Goal: Information Seeking & Learning: Check status

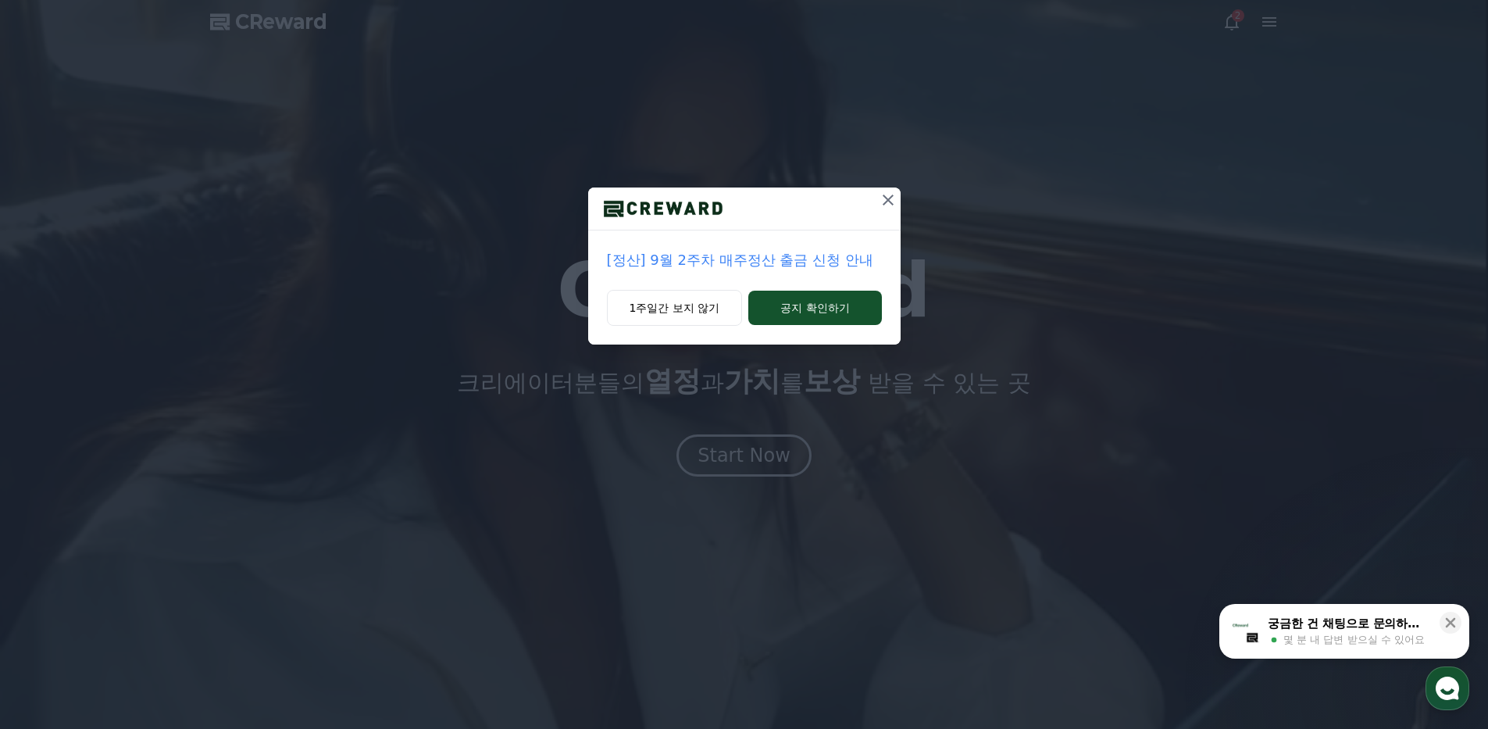
click at [838, 255] on p "[정산] 9월 2주차 매주정산 출금 신청 안내" at bounding box center [744, 260] width 275 height 22
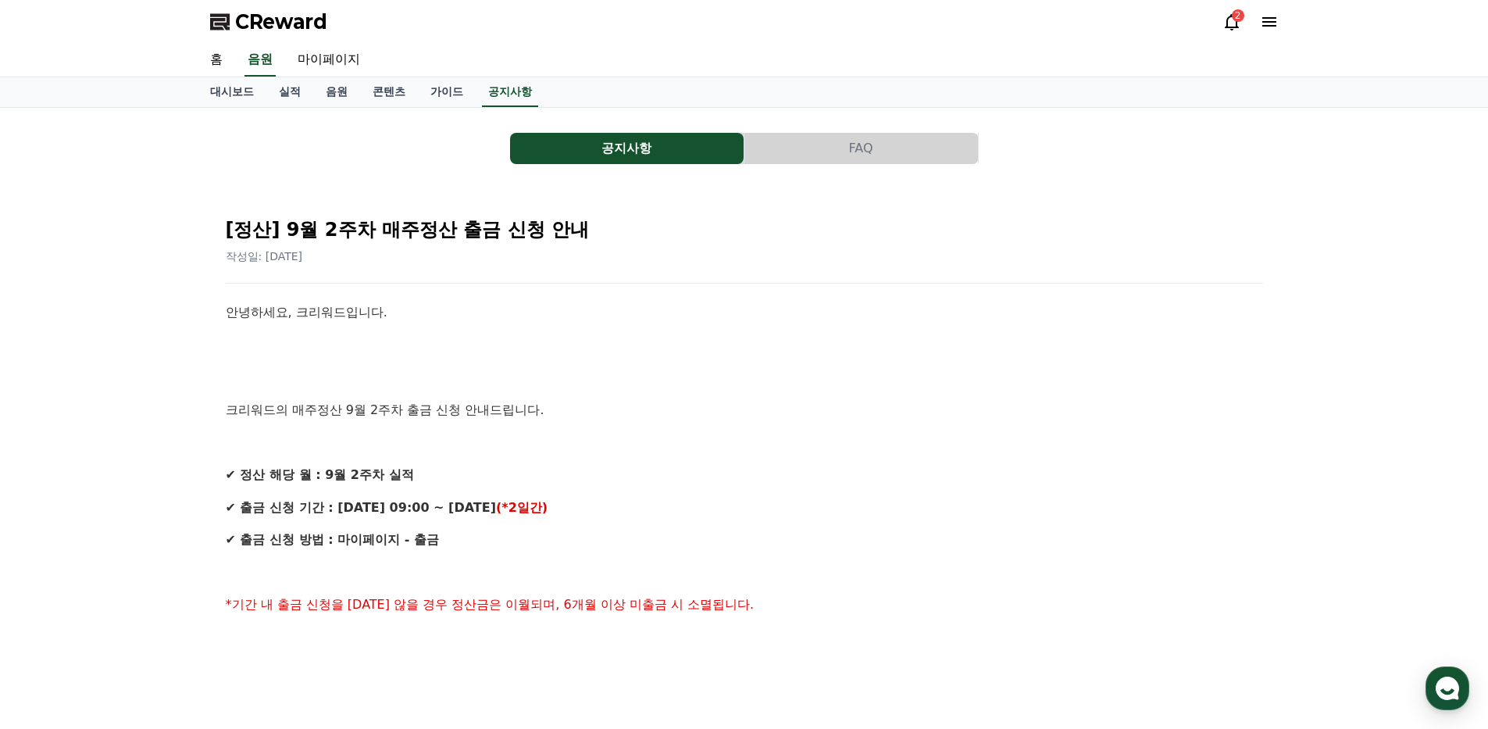
click at [1242, 32] on div "2" at bounding box center [1250, 21] width 56 height 25
click at [1229, 27] on icon at bounding box center [1231, 22] width 14 height 16
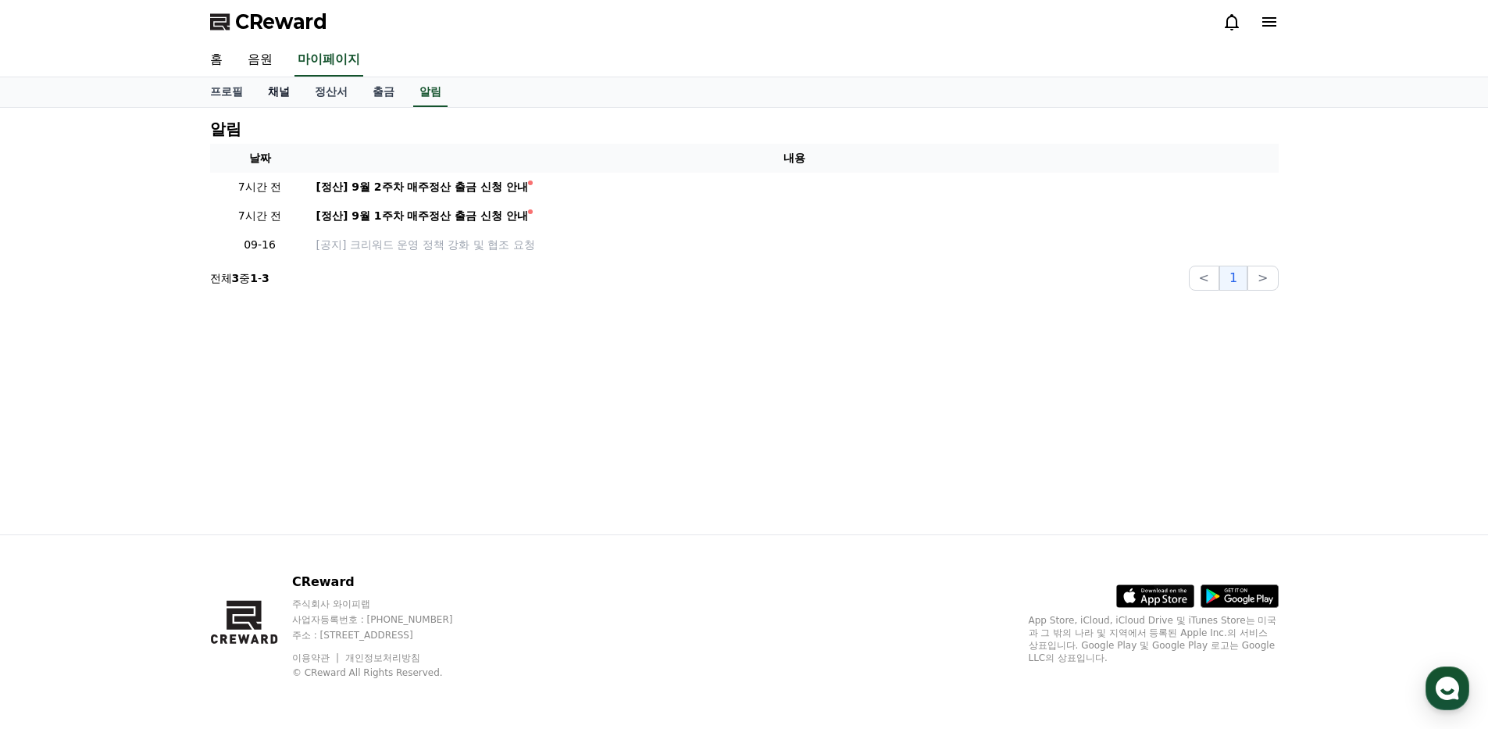
click at [277, 91] on link "채널" at bounding box center [278, 92] width 47 height 30
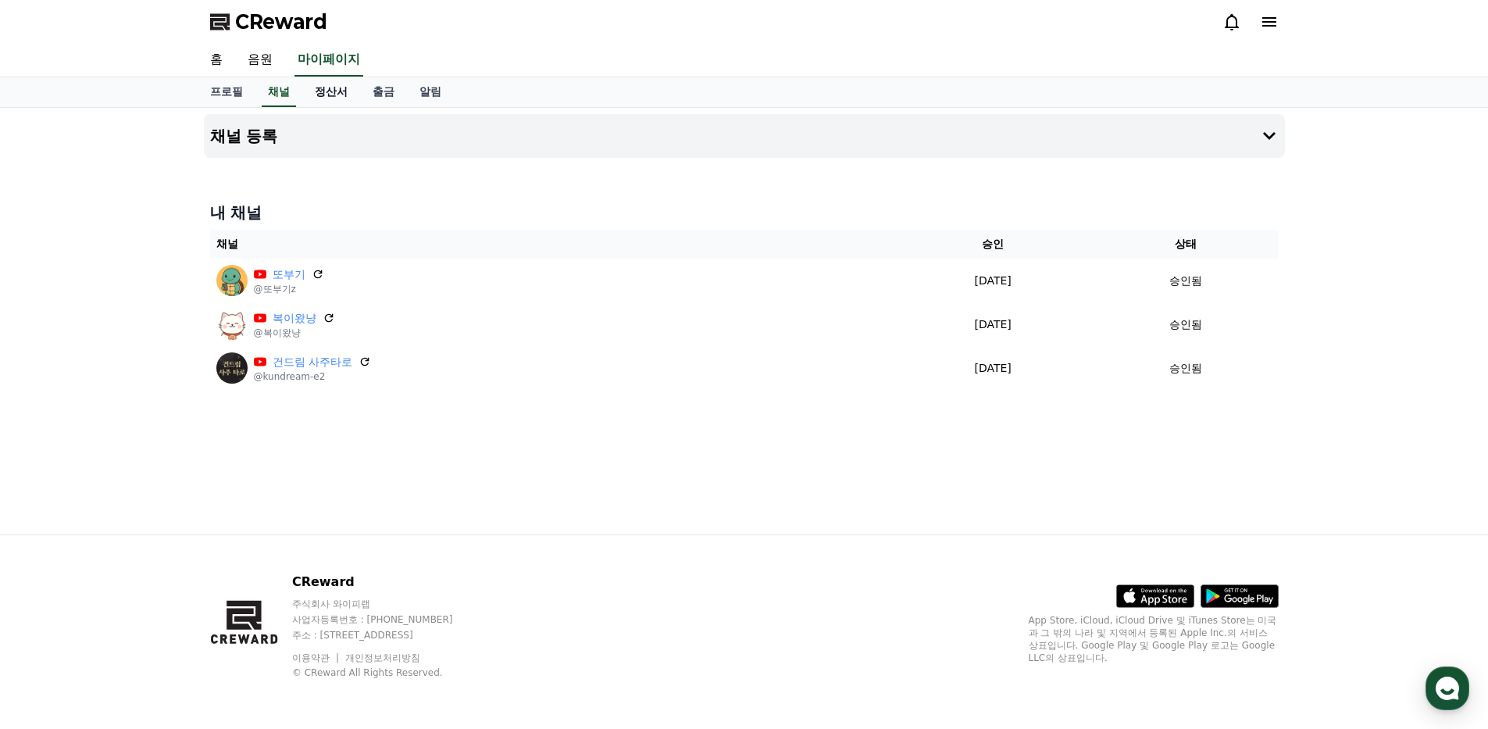
click at [338, 98] on link "정산서" at bounding box center [331, 92] width 58 height 30
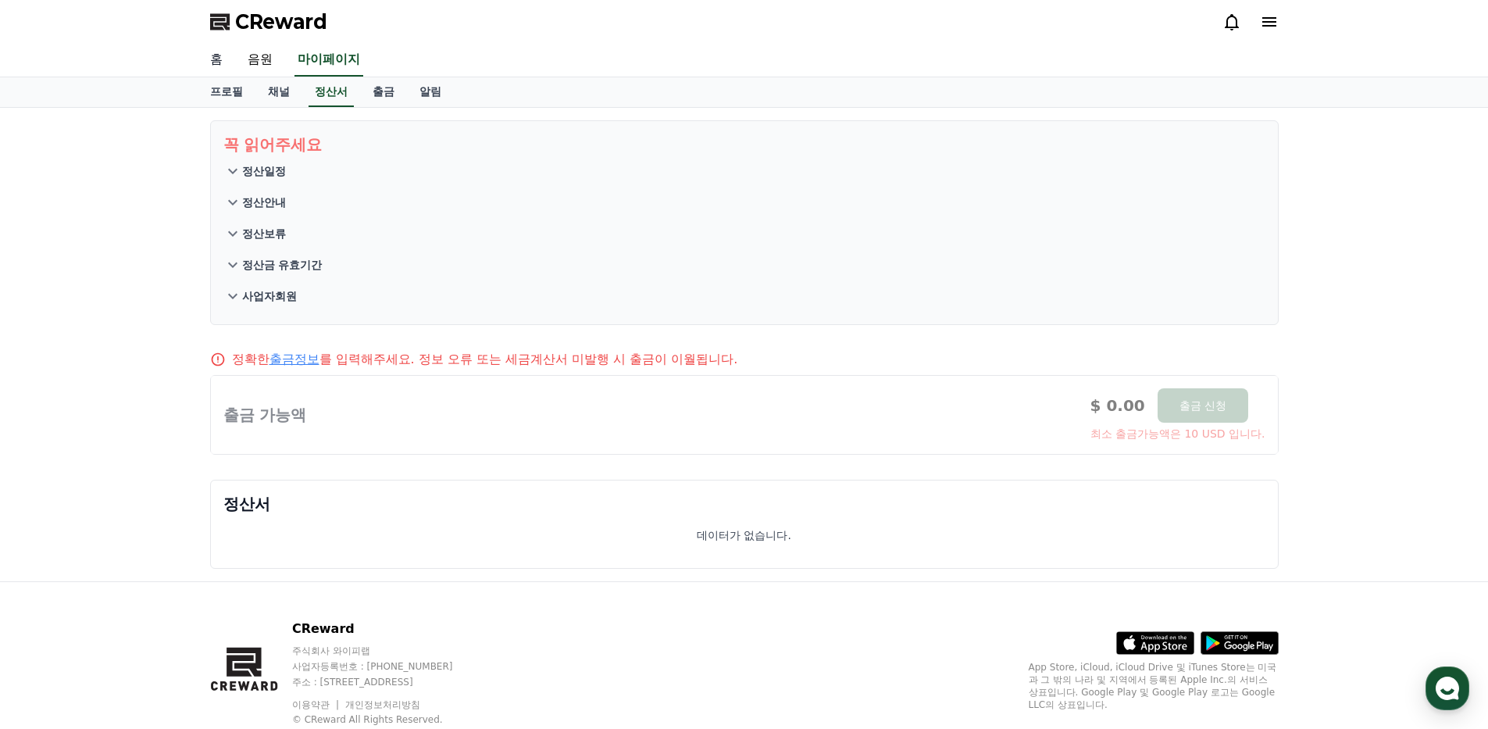
click at [215, 65] on link "홈" at bounding box center [216, 60] width 37 height 33
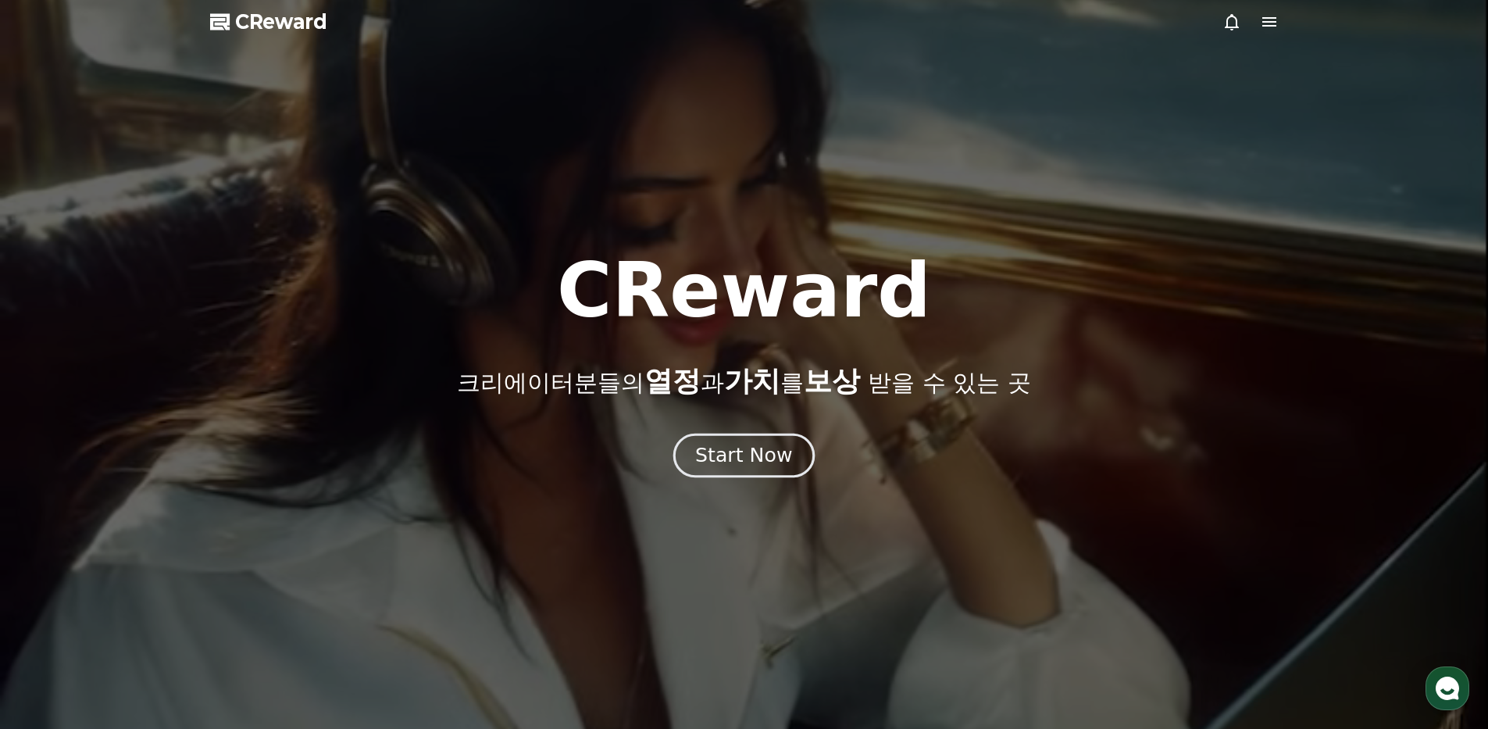
click at [712, 456] on div "Start Now" at bounding box center [743, 455] width 97 height 27
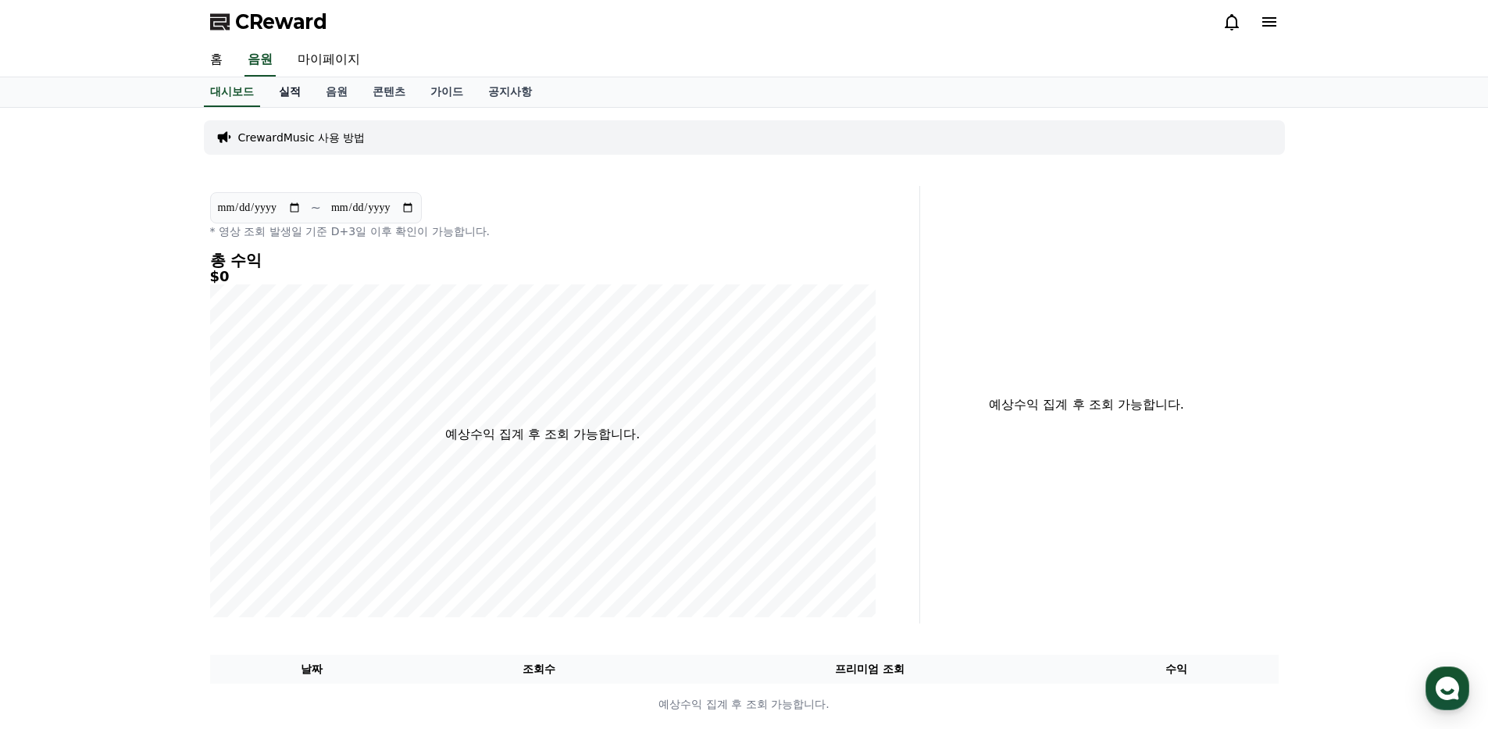
click at [282, 91] on link "실적" at bounding box center [289, 92] width 47 height 30
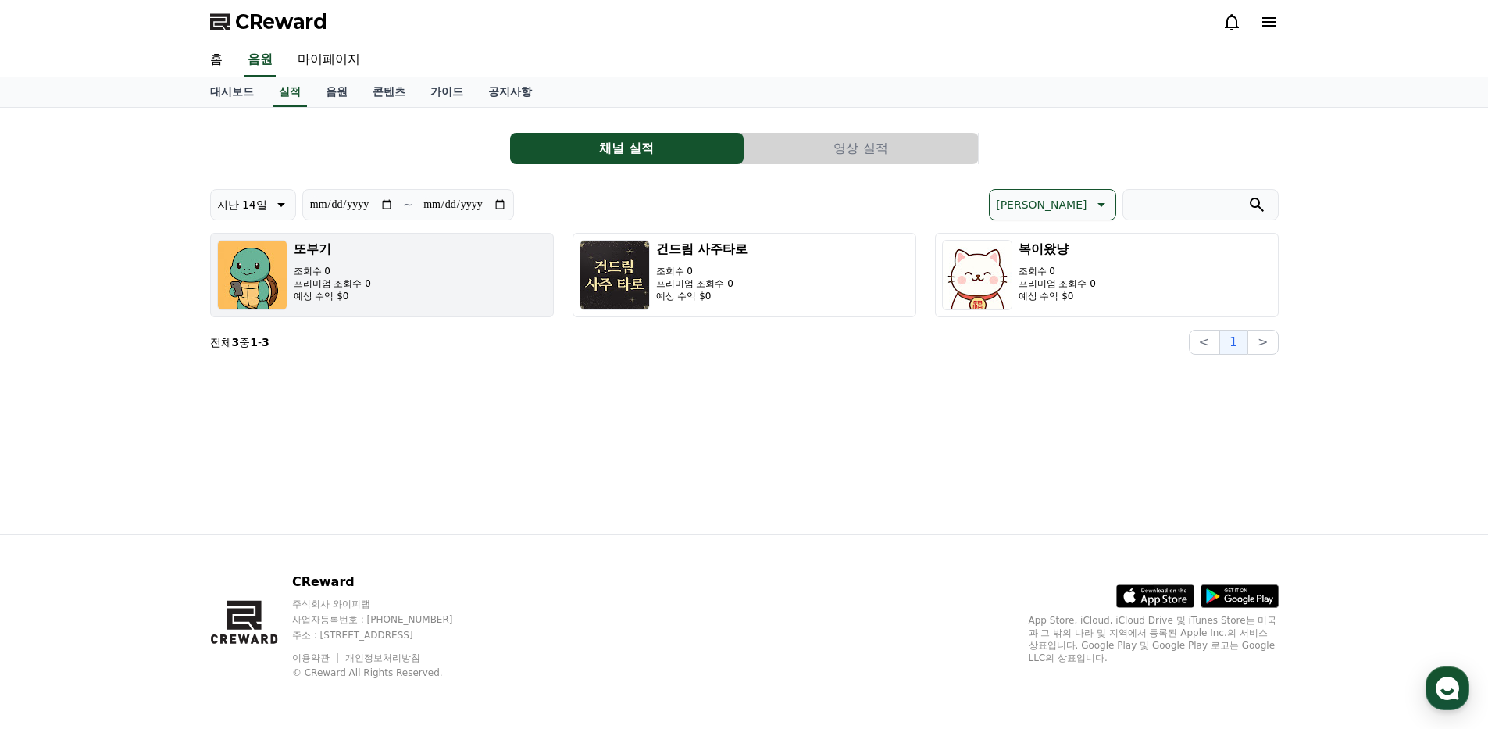
click at [480, 287] on button "또부기 조회수 0 프리미엄 조회수 0 예상 수익 $0" at bounding box center [382, 275] width 344 height 84
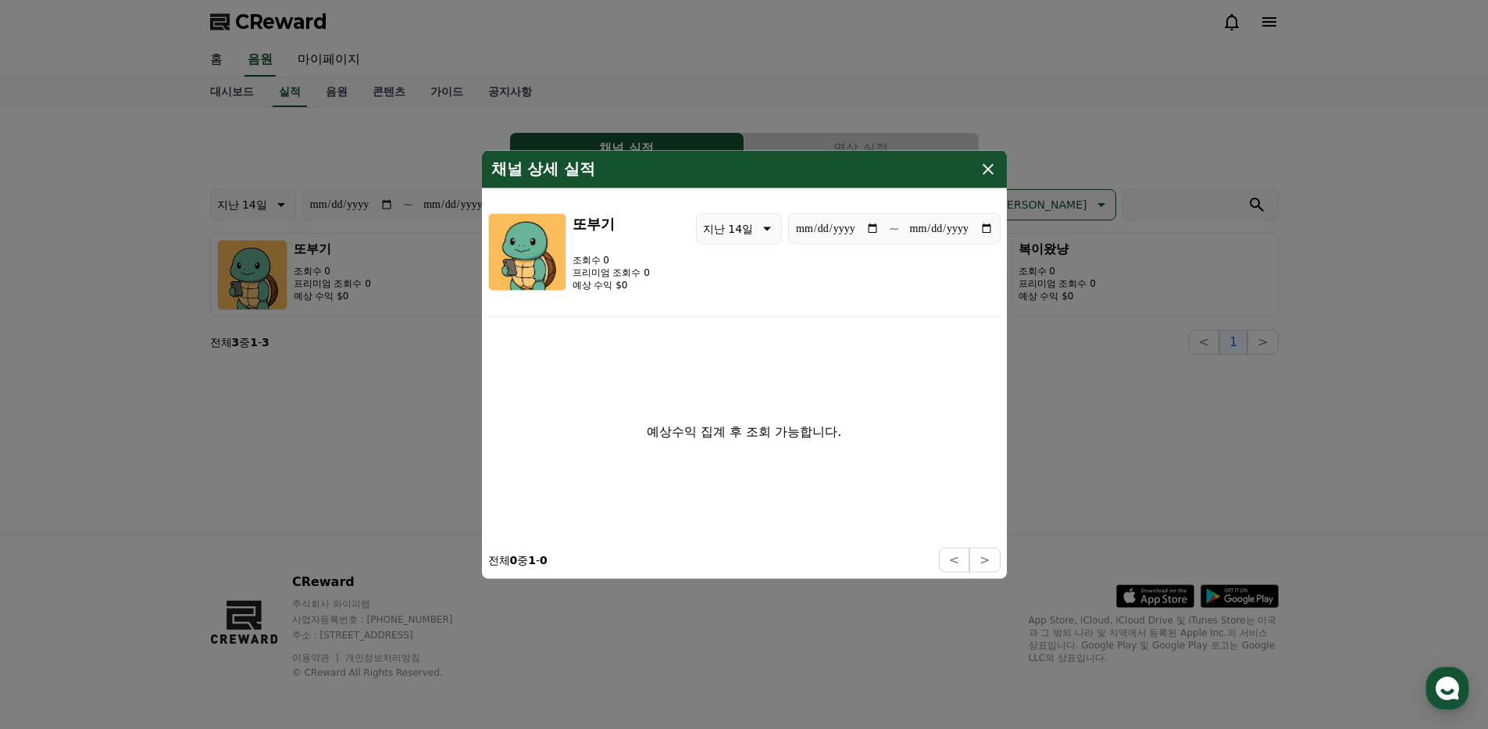
click at [985, 170] on icon "modal" at bounding box center [987, 168] width 19 height 19
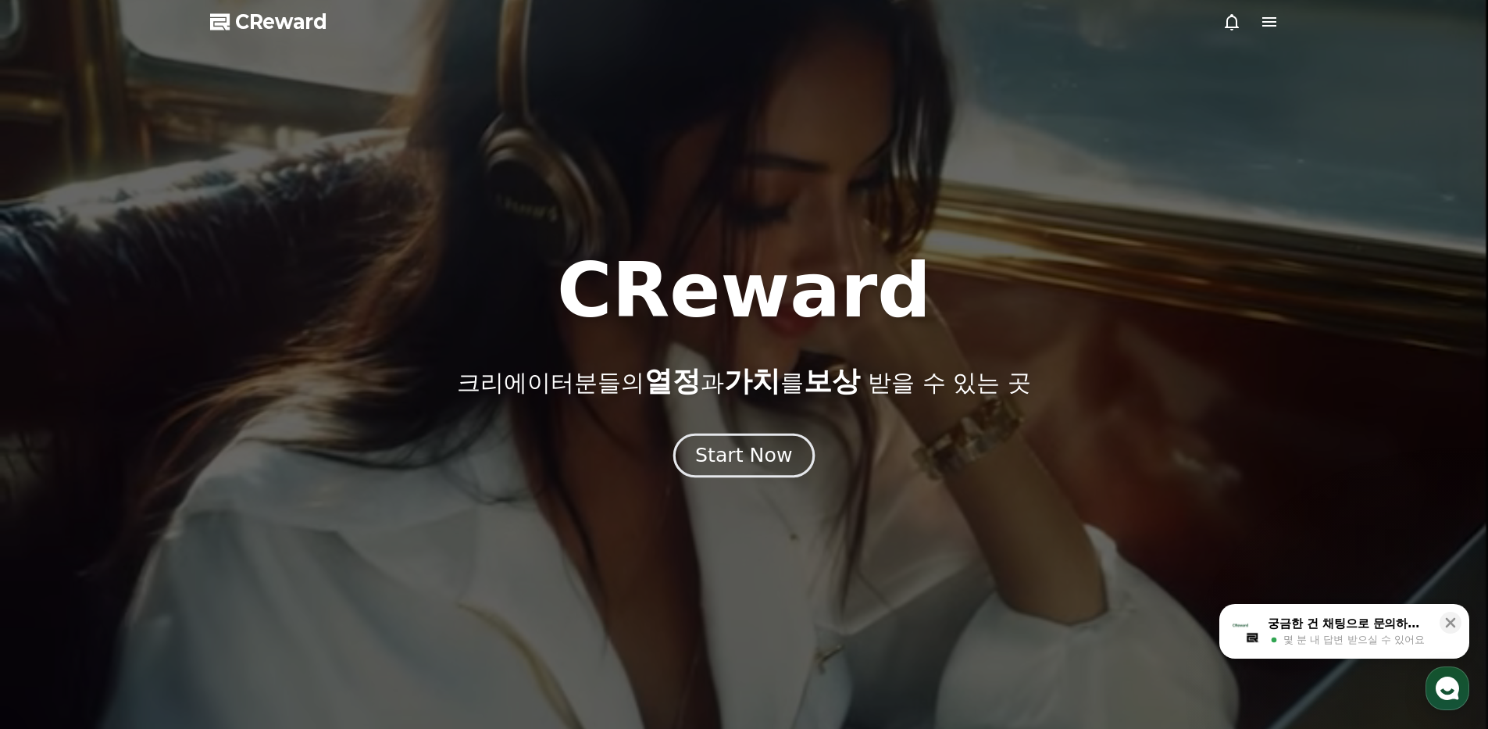
click at [734, 458] on div "Start Now" at bounding box center [743, 455] width 97 height 27
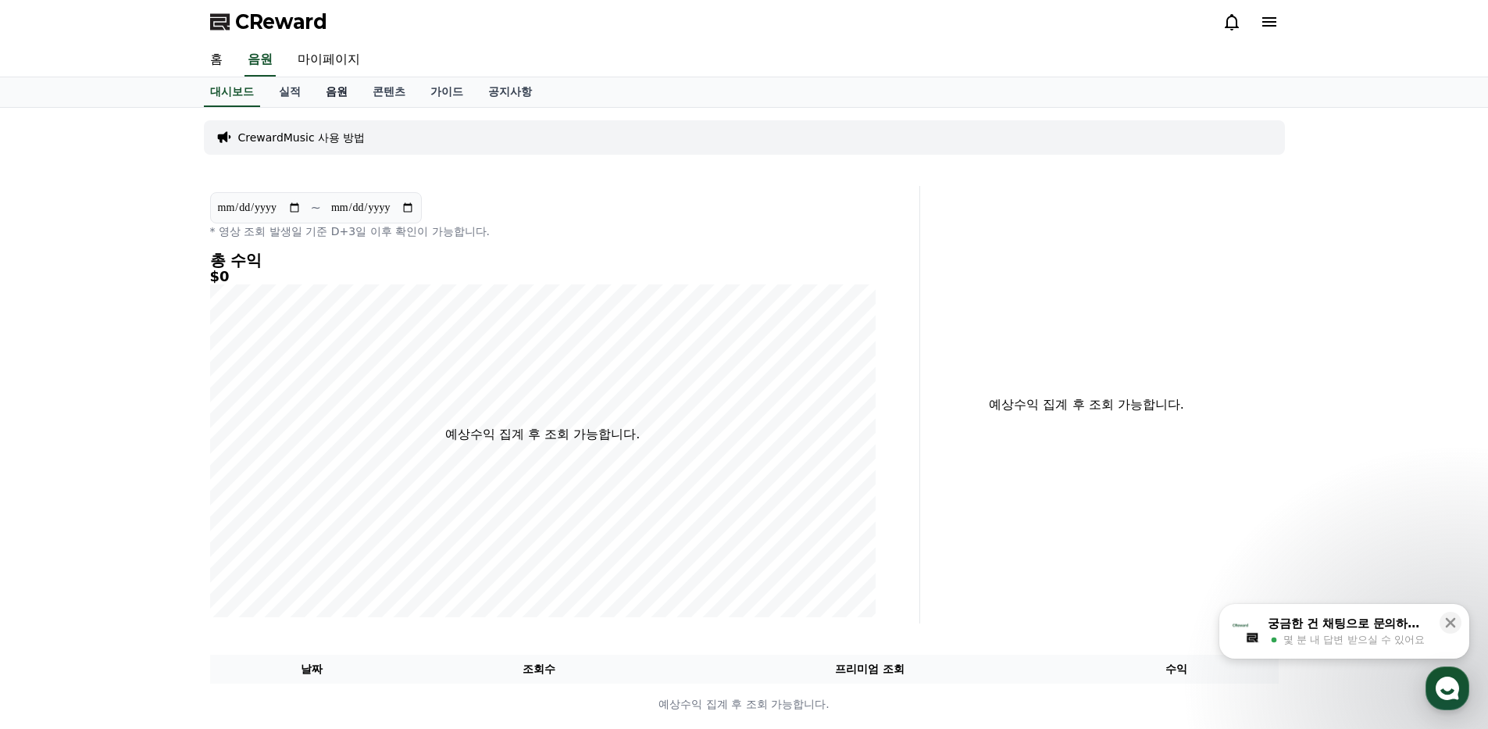
click at [348, 94] on link "음원" at bounding box center [336, 92] width 47 height 30
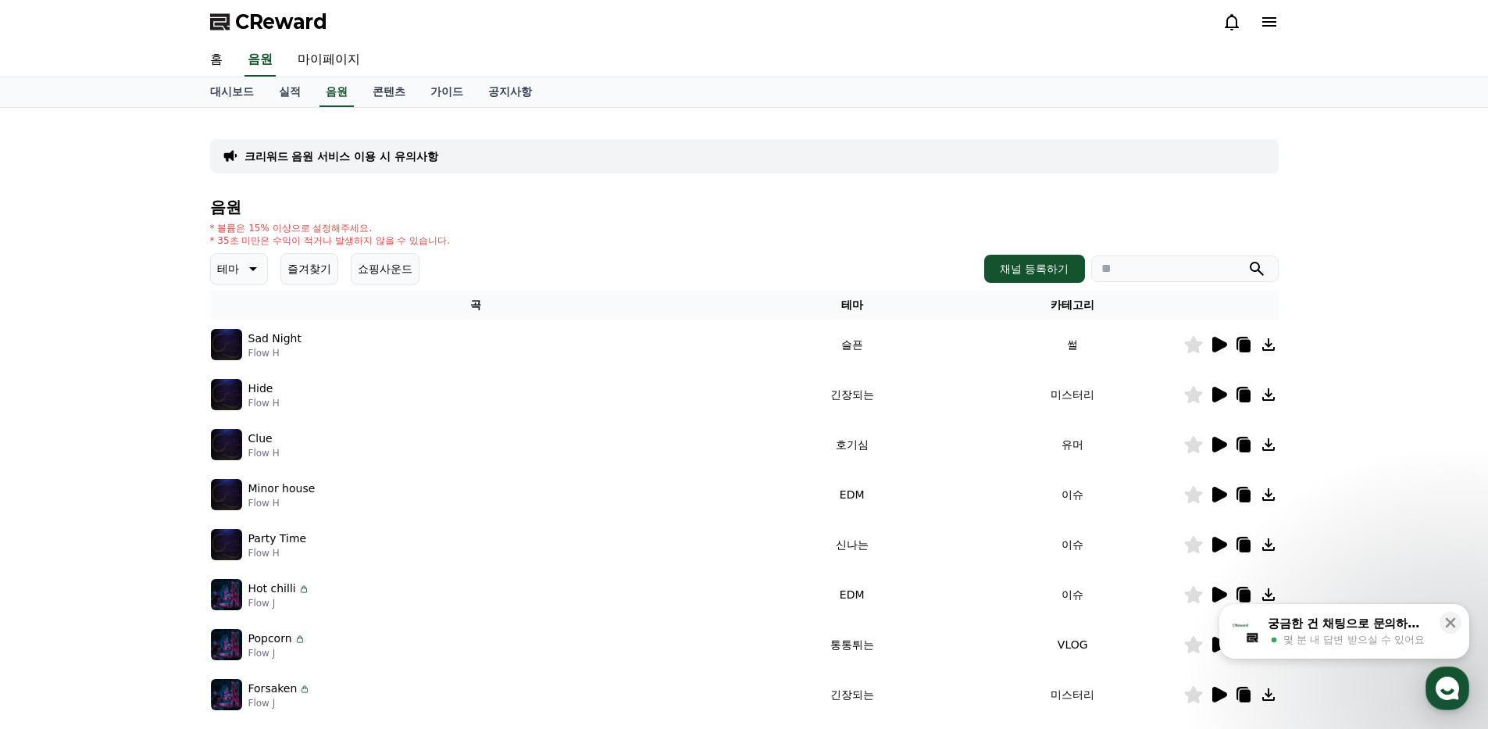
click at [317, 279] on button "즐겨찾기" at bounding box center [309, 268] width 58 height 31
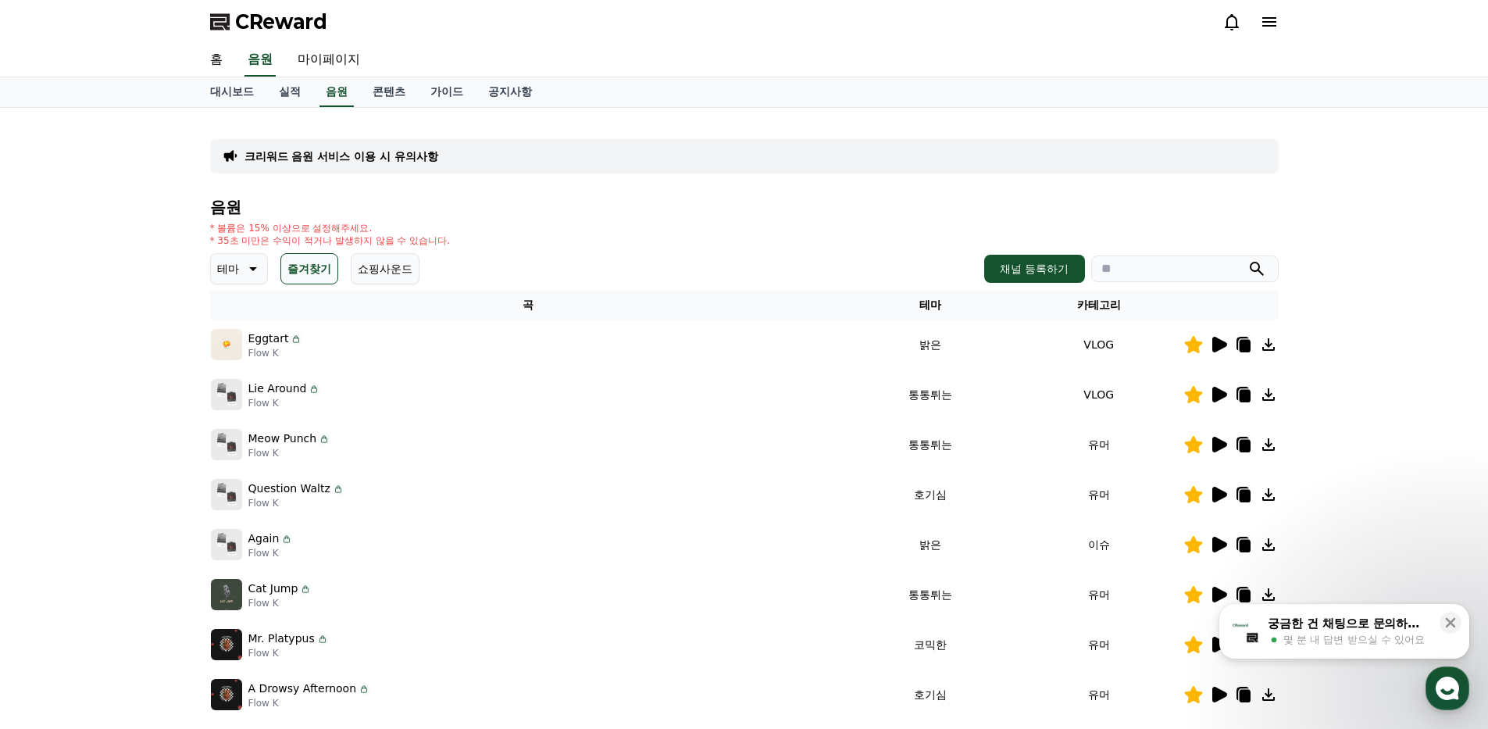
click at [1228, 344] on div at bounding box center [1231, 344] width 94 height 19
click at [1221, 349] on icon at bounding box center [1218, 344] width 19 height 19
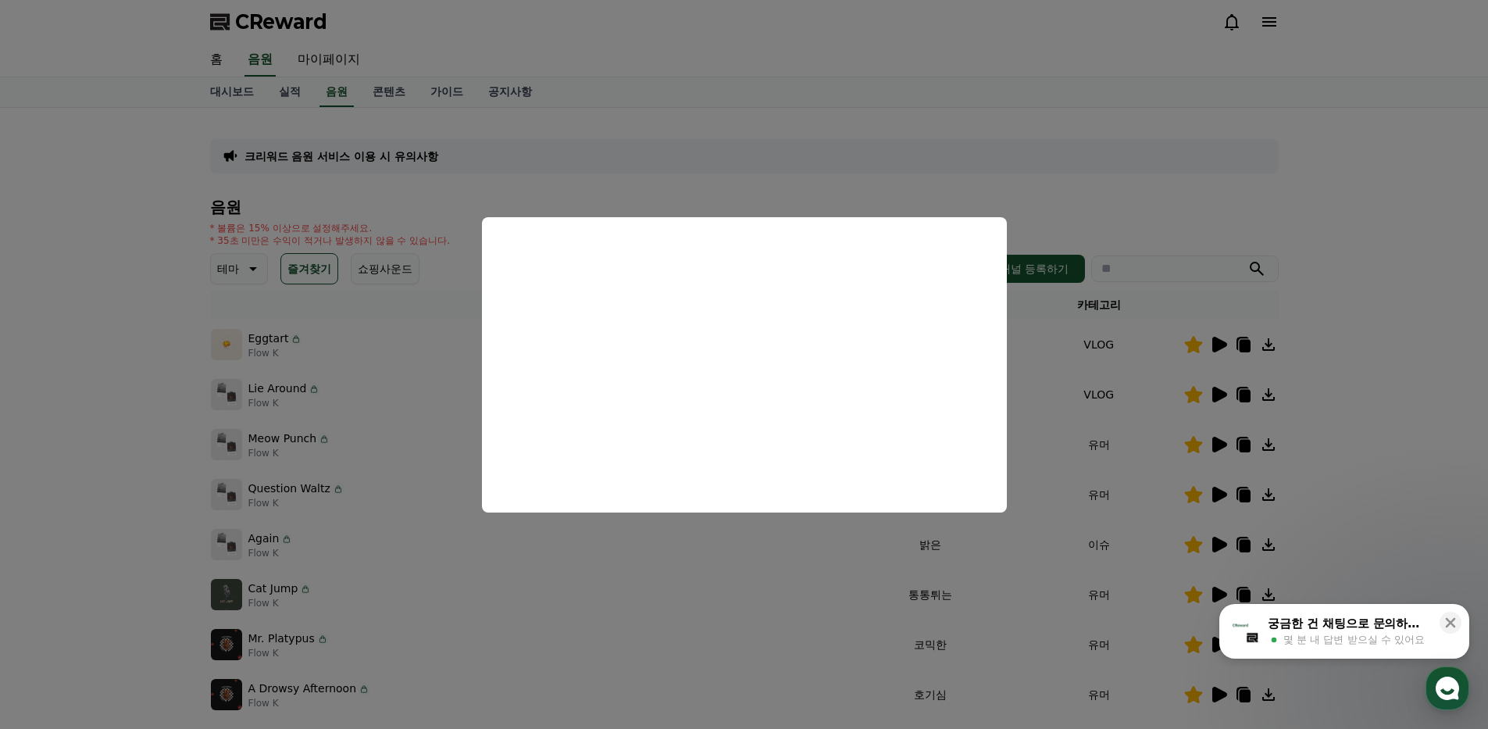
click at [1381, 317] on button "close modal" at bounding box center [744, 364] width 1488 height 729
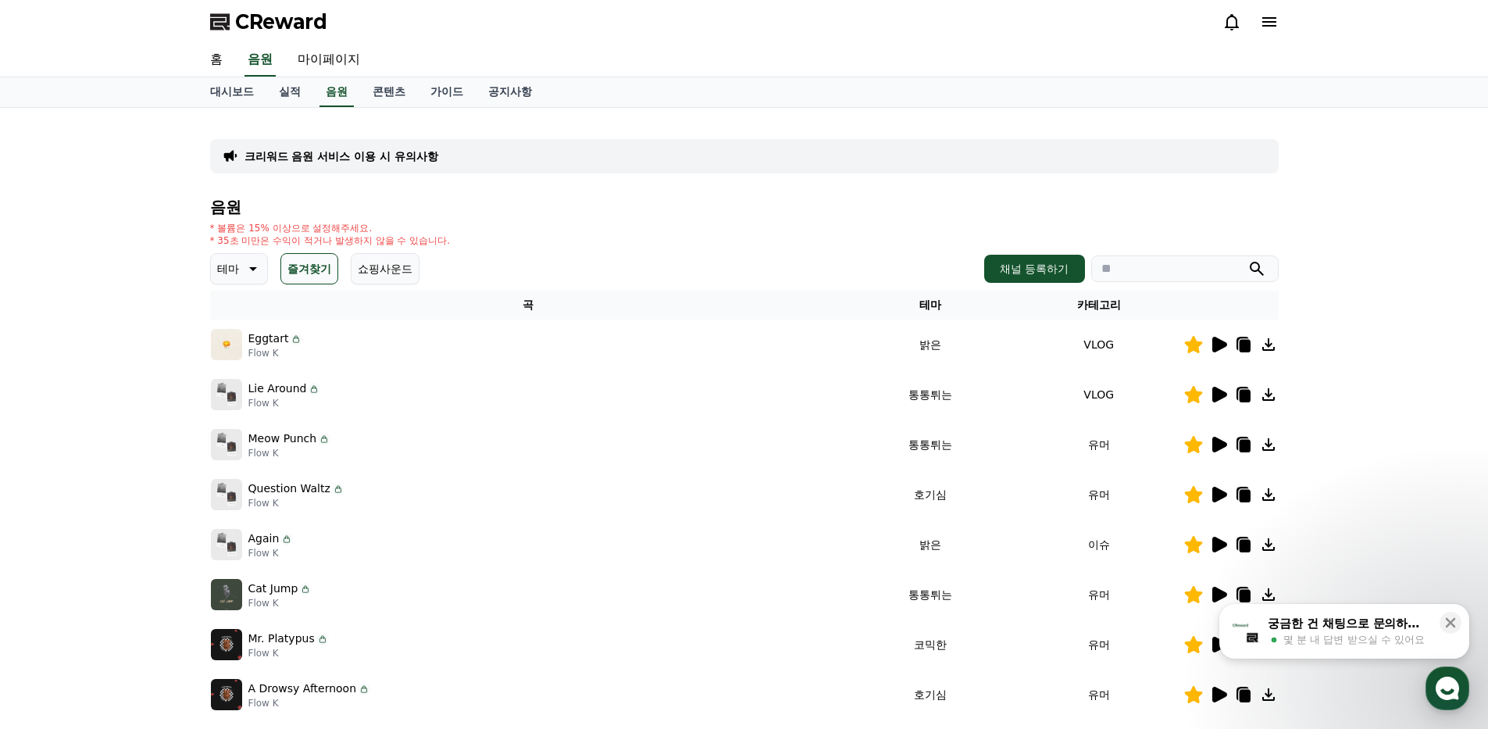
click at [1224, 390] on icon at bounding box center [1218, 394] width 19 height 19
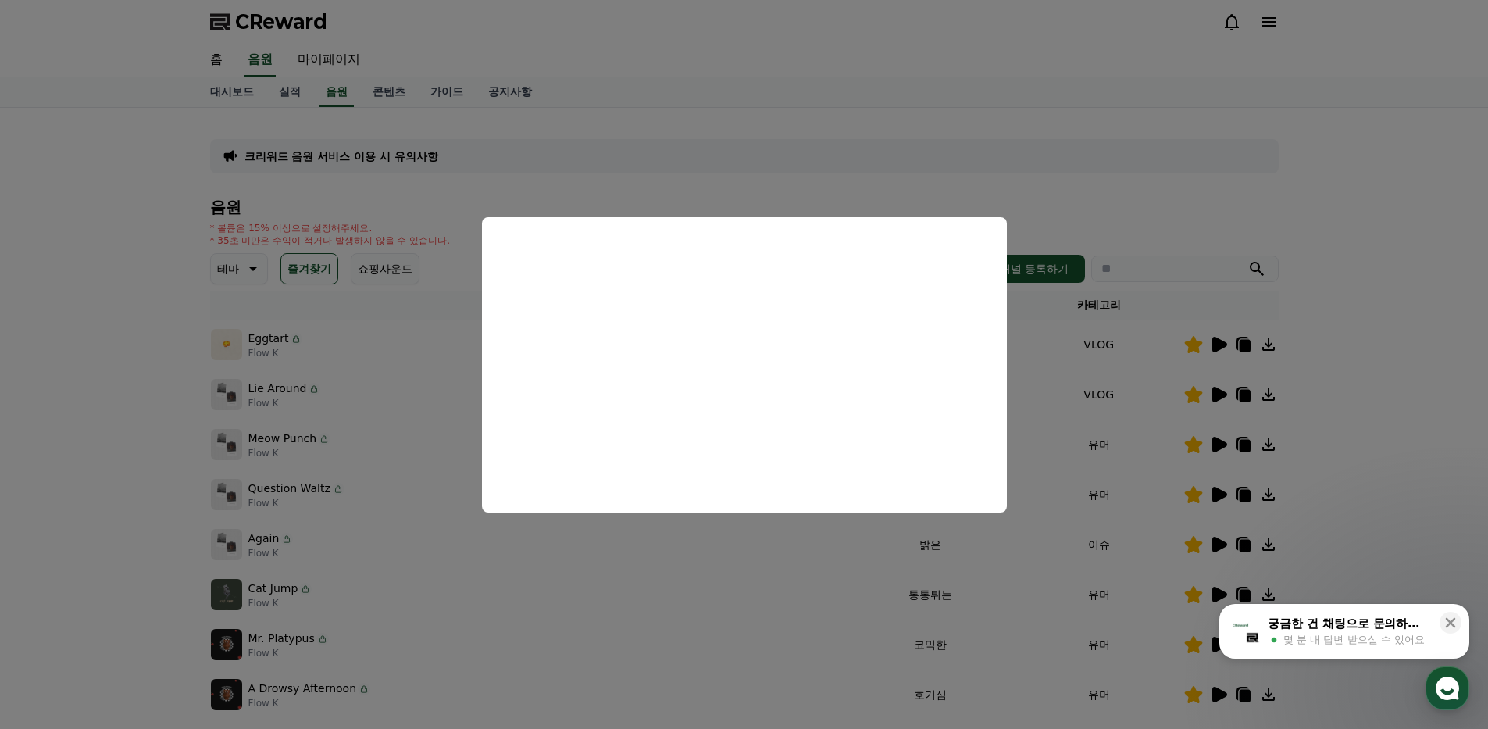
click at [1418, 365] on button "close modal" at bounding box center [744, 364] width 1488 height 729
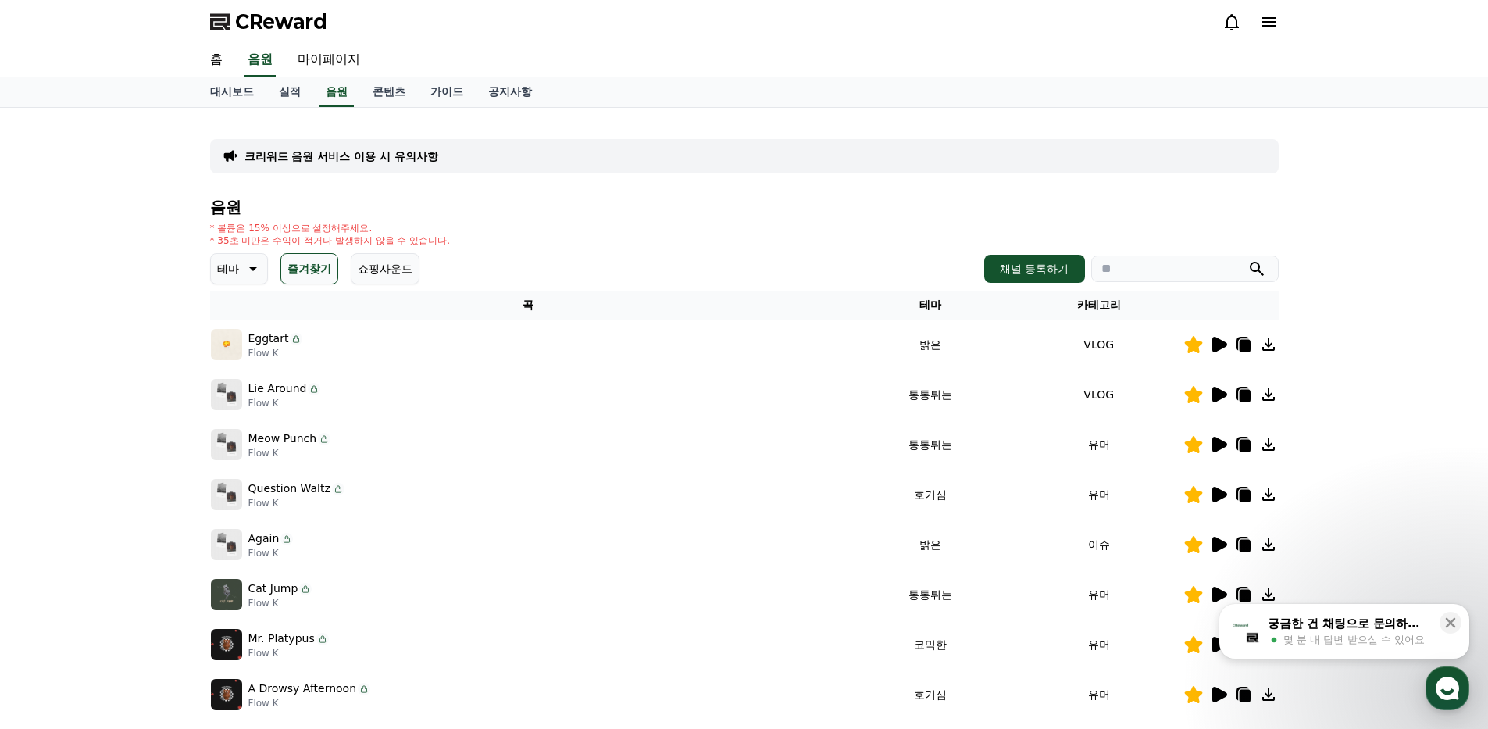
click at [1217, 444] on icon at bounding box center [1219, 445] width 15 height 16
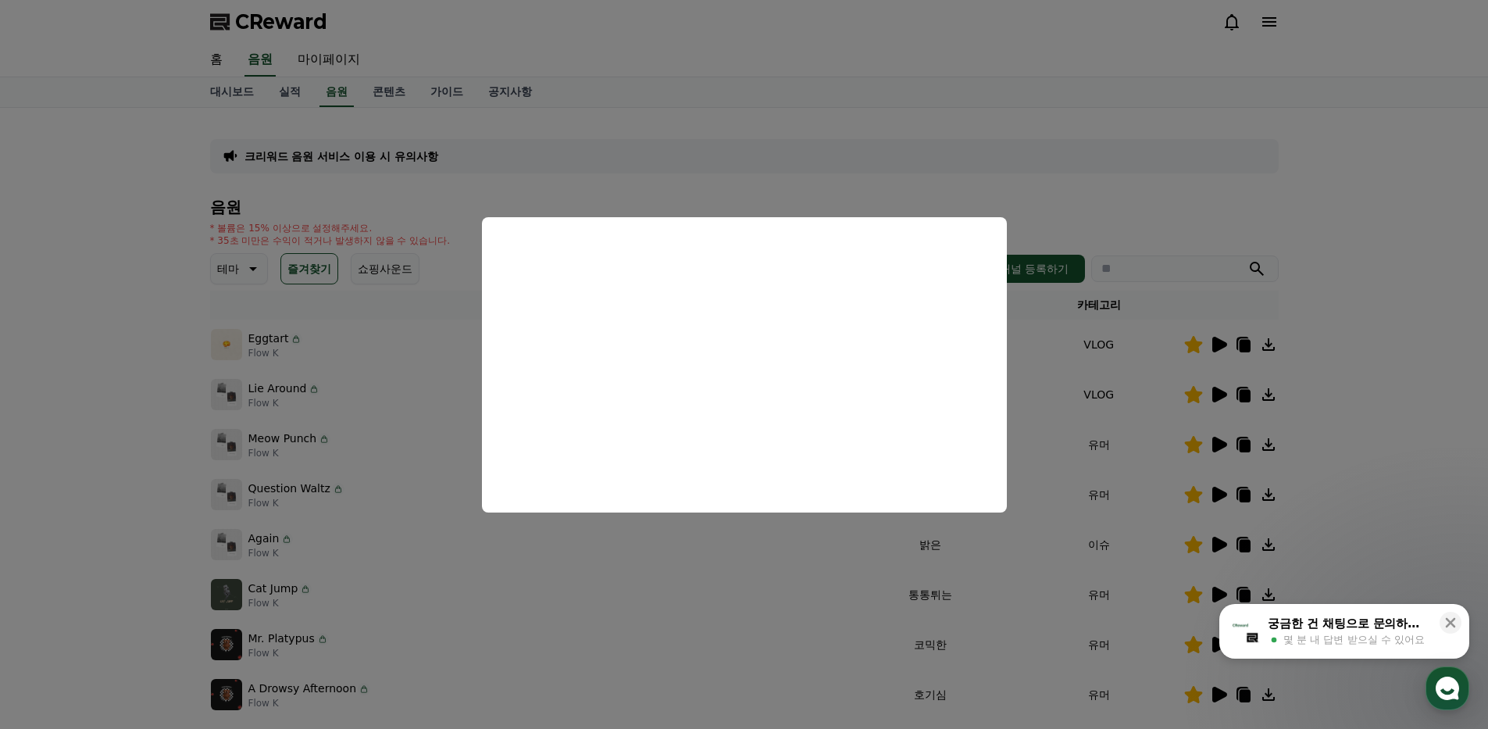
click at [71, 435] on button "close modal" at bounding box center [744, 364] width 1488 height 729
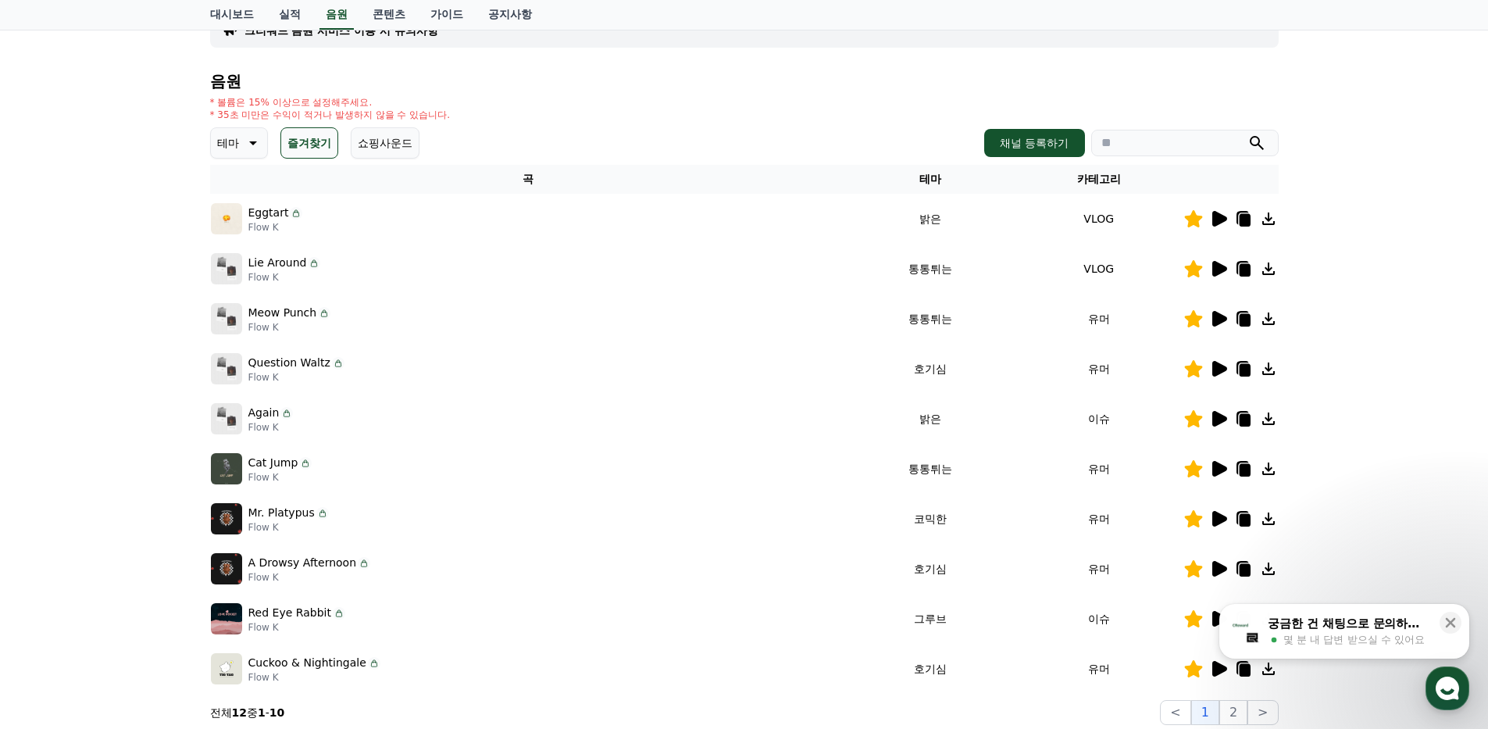
scroll to position [260, 0]
